Goal: Task Accomplishment & Management: Manage account settings

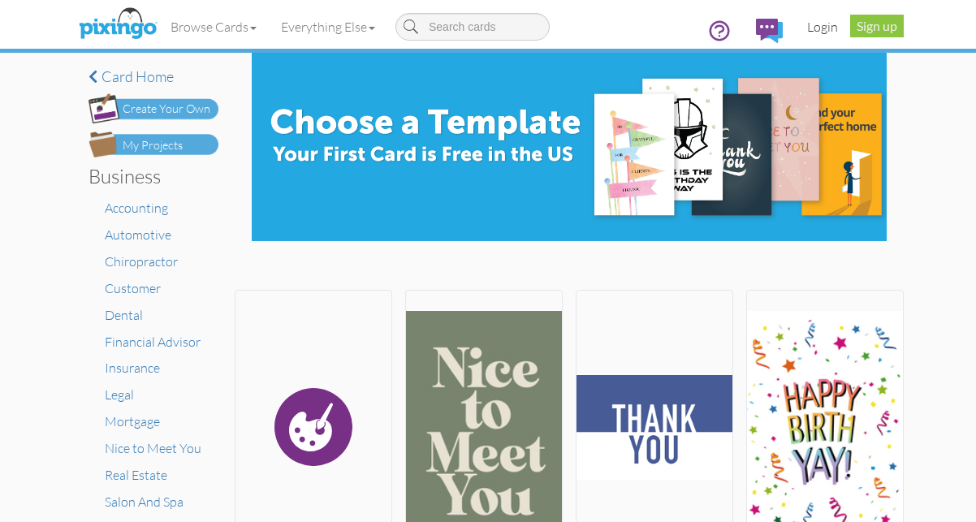
click at [831, 24] on link "Login" at bounding box center [822, 26] width 55 height 41
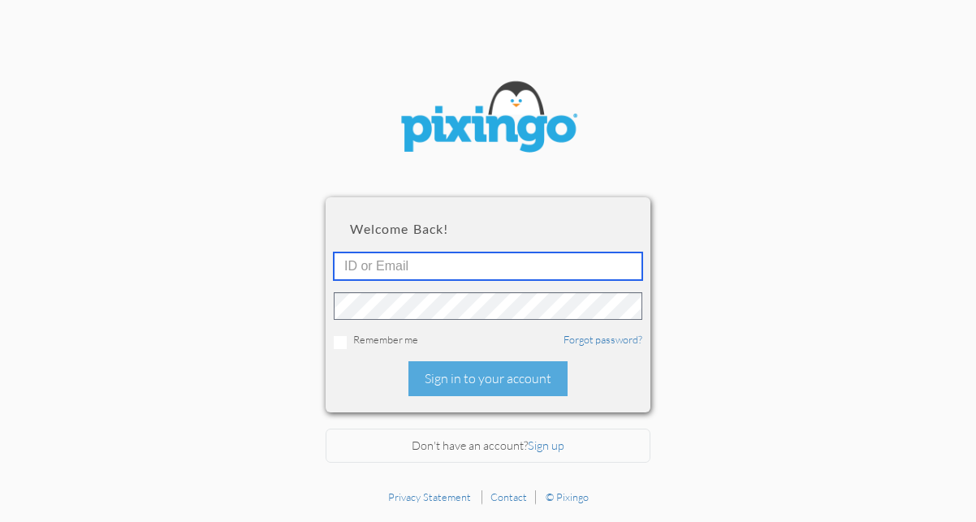
type input "1648"
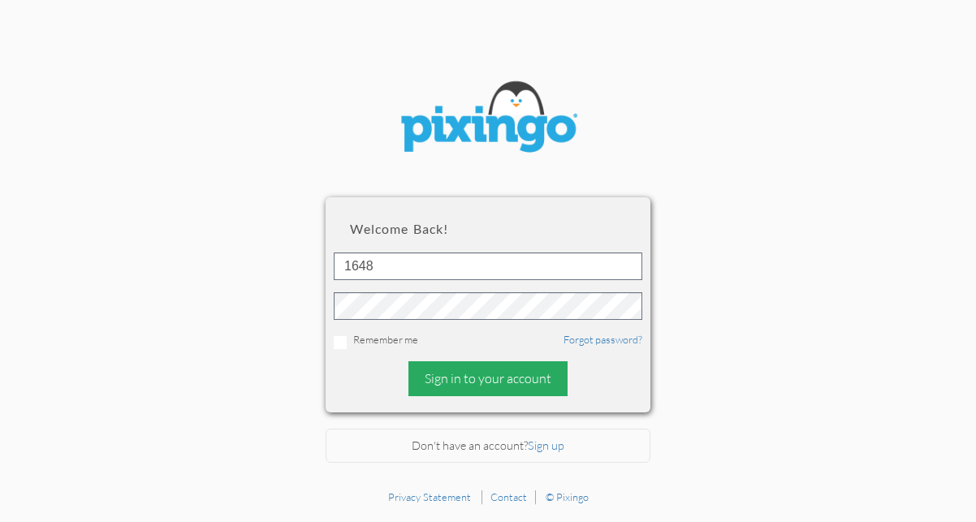
click at [457, 376] on div "Sign in to your account" at bounding box center [487, 378] width 159 height 35
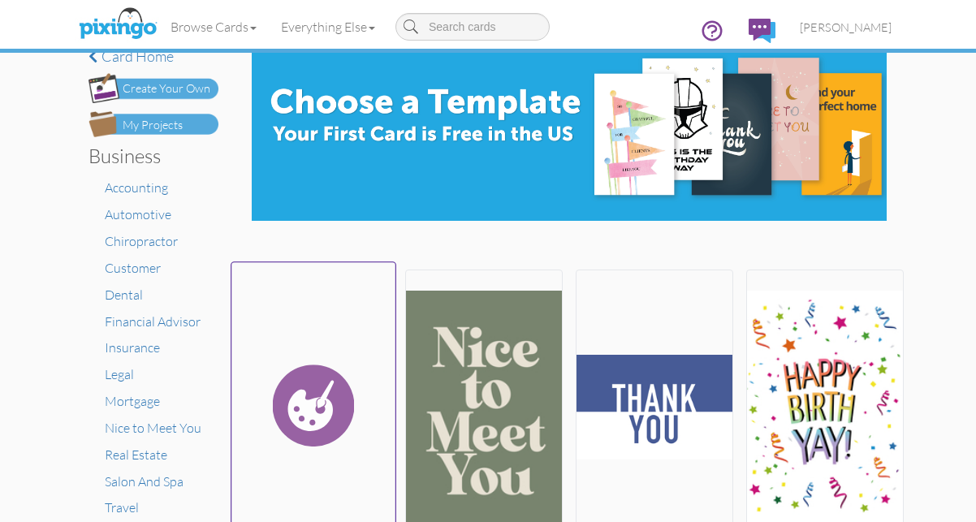
scroll to position [1, 0]
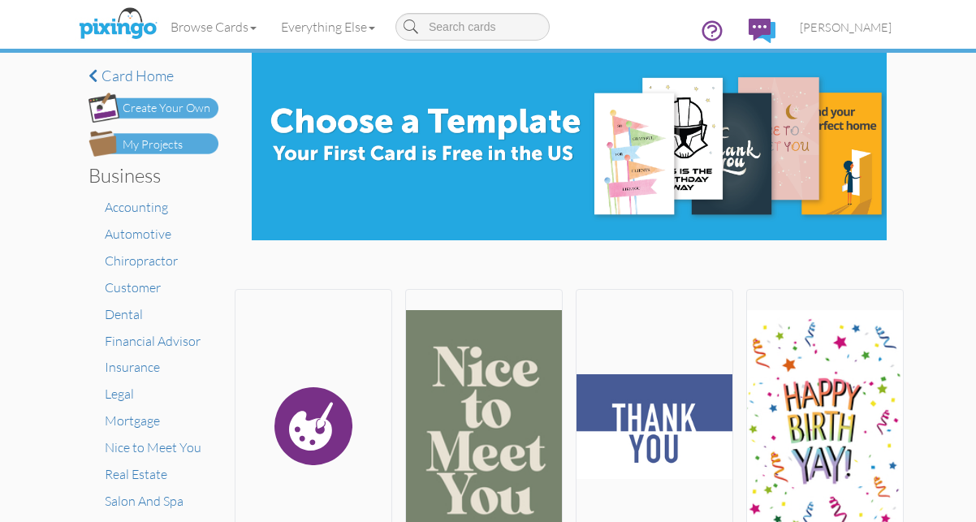
click at [188, 144] on img at bounding box center [154, 144] width 130 height 26
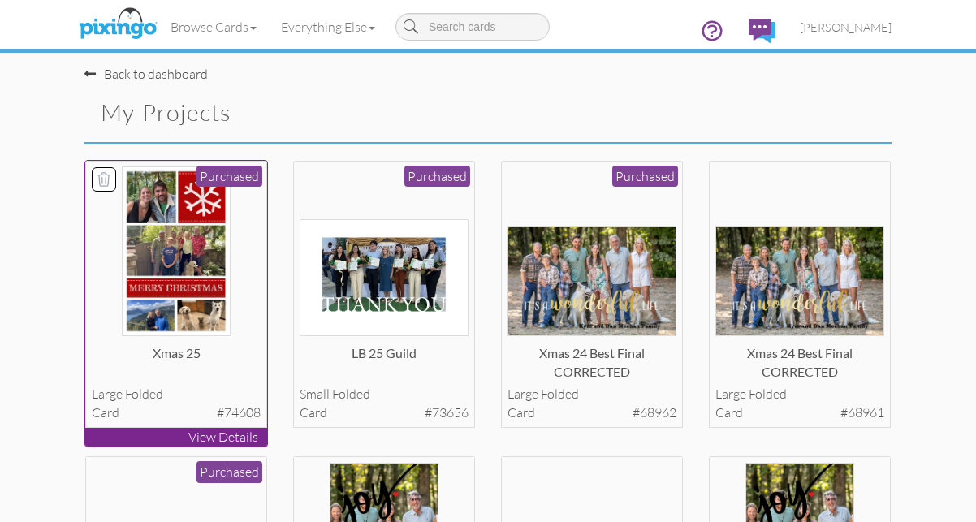
click at [207, 434] on p "View Details" at bounding box center [176, 437] width 182 height 19
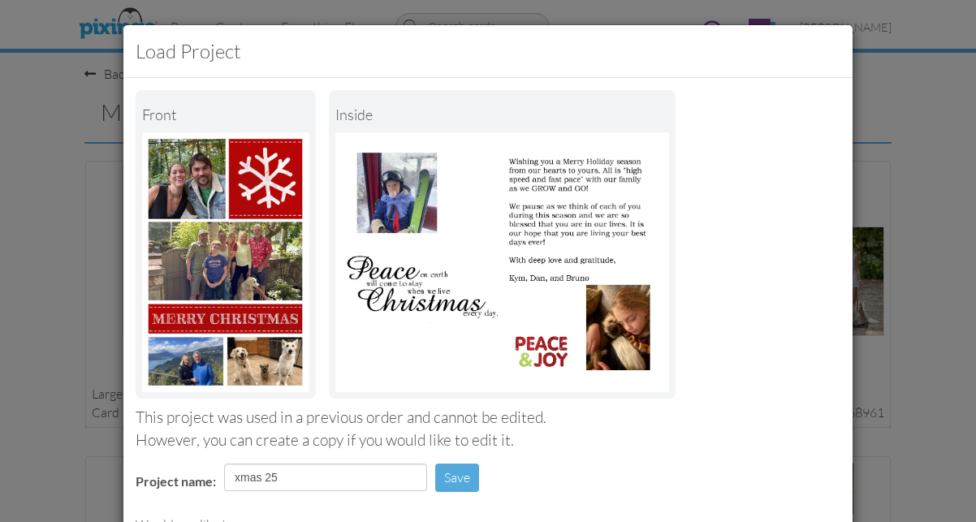
click at [932, 175] on div "Load Project Front inside This project was used in a previous order and cannot …" at bounding box center [488, 261] width 976 height 522
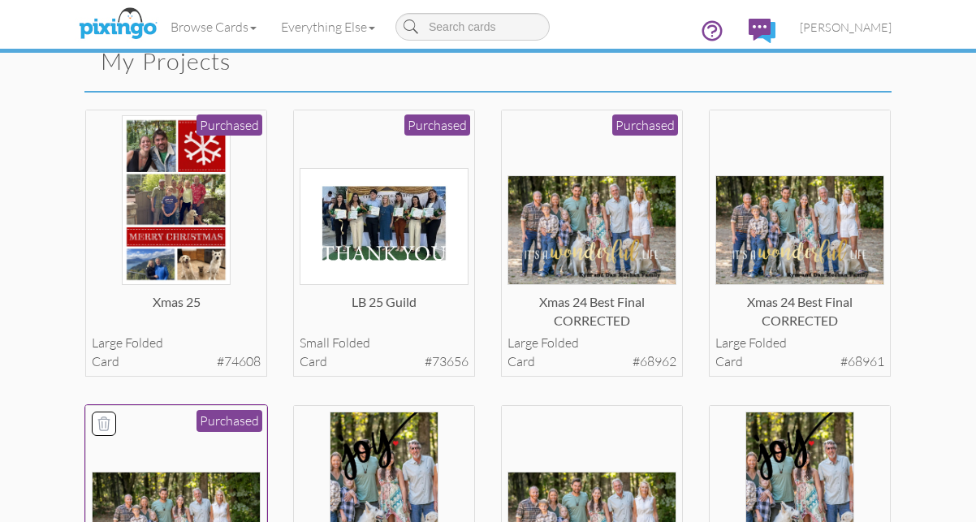
scroll to position [52, 0]
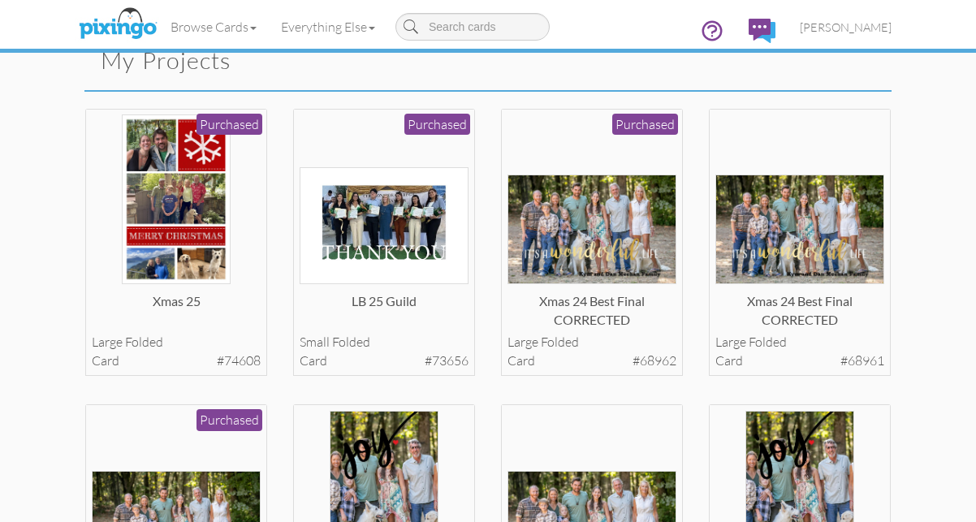
click at [775, 22] on img at bounding box center [762, 31] width 27 height 24
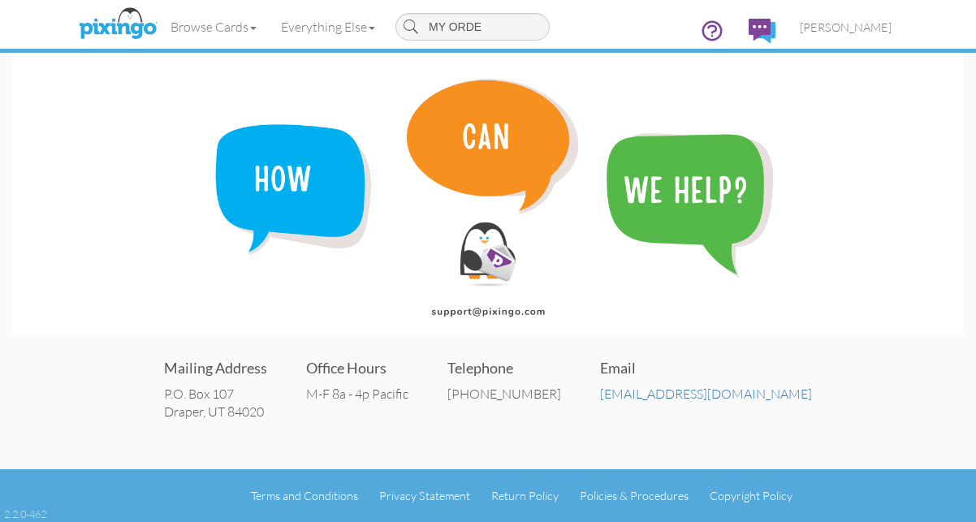
type input "MY ORDER"
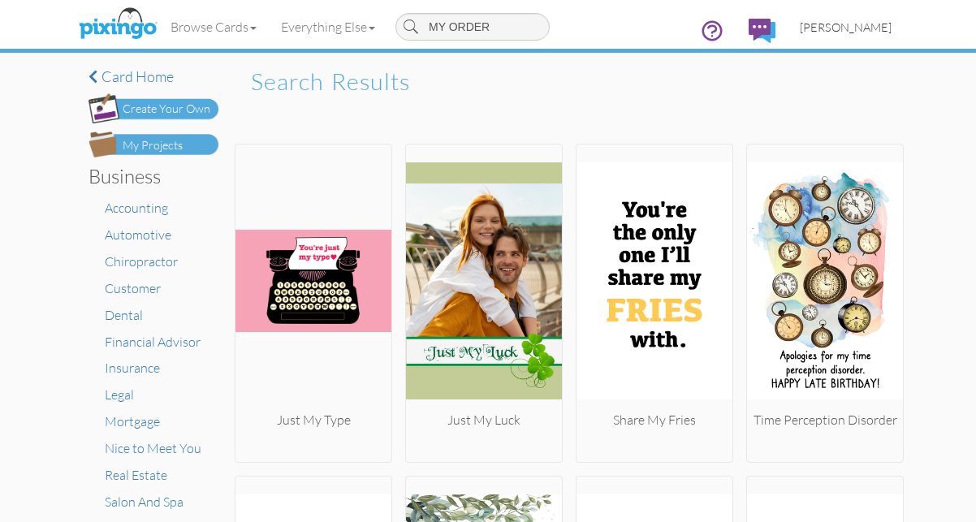
click at [855, 26] on span "[PERSON_NAME]" at bounding box center [846, 27] width 92 height 14
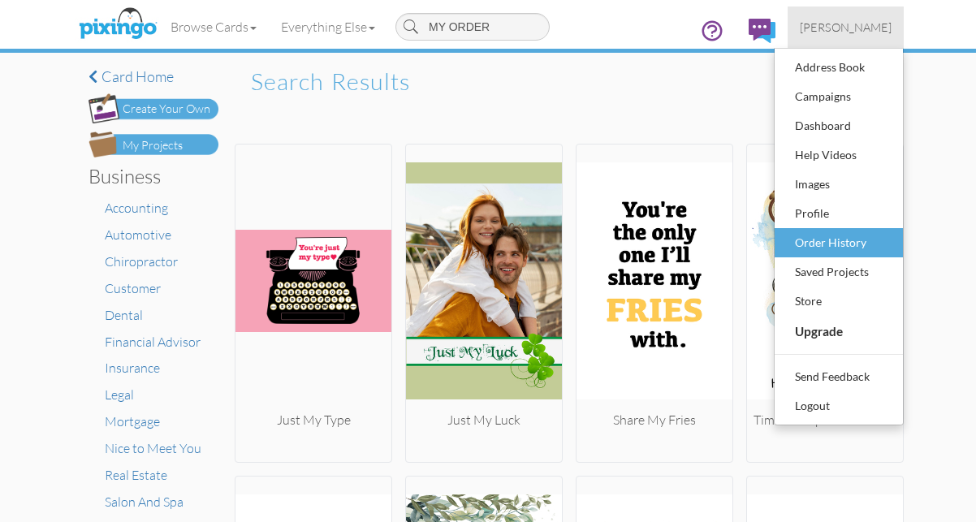
click at [834, 240] on div "Order History" at bounding box center [839, 243] width 96 height 24
